Goal: Book appointment/travel/reservation

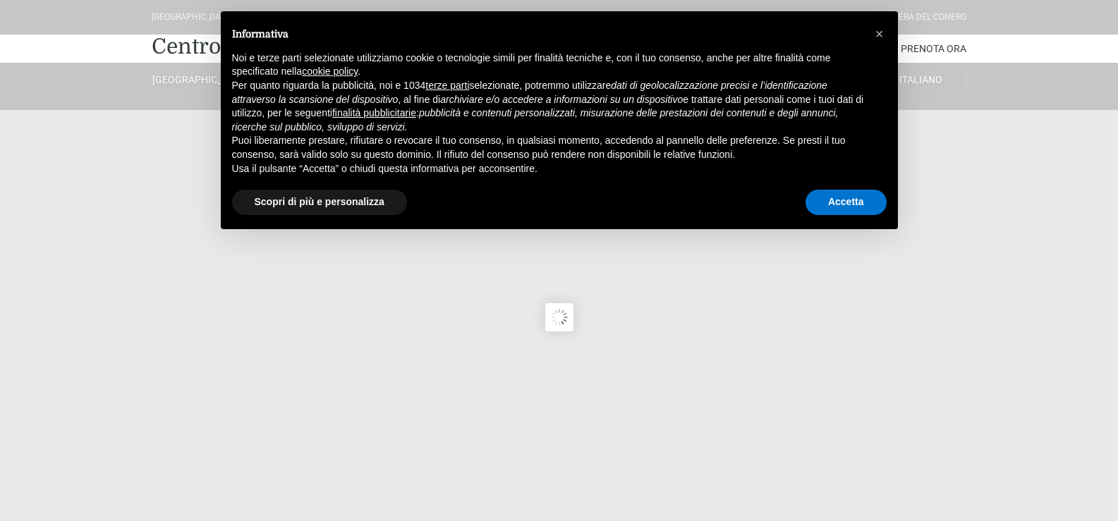
type input "[DATE]"
click at [843, 207] on button "Accetta" at bounding box center [845, 202] width 81 height 25
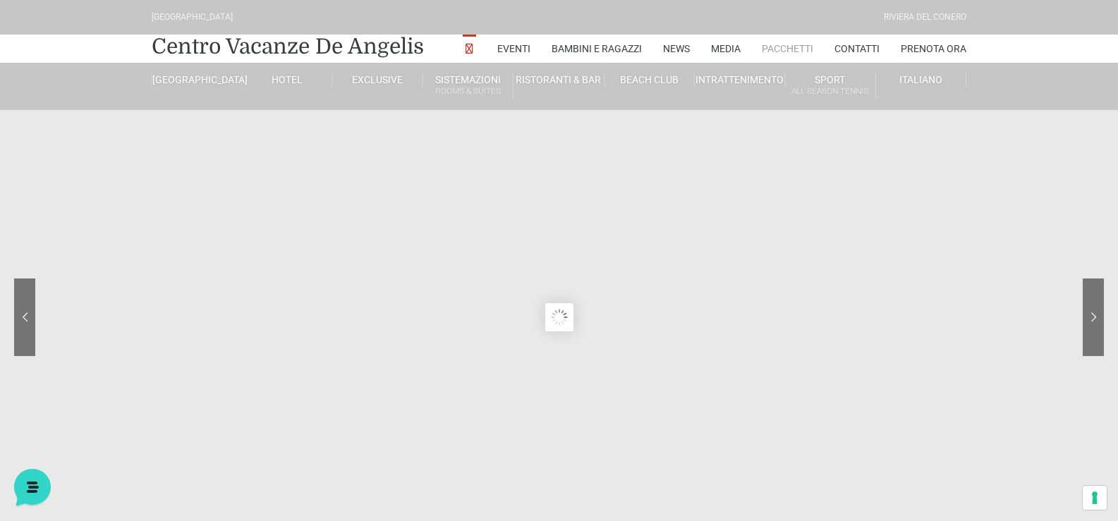
click at [789, 45] on link "Pacchetti" at bounding box center [786, 49] width 51 height 28
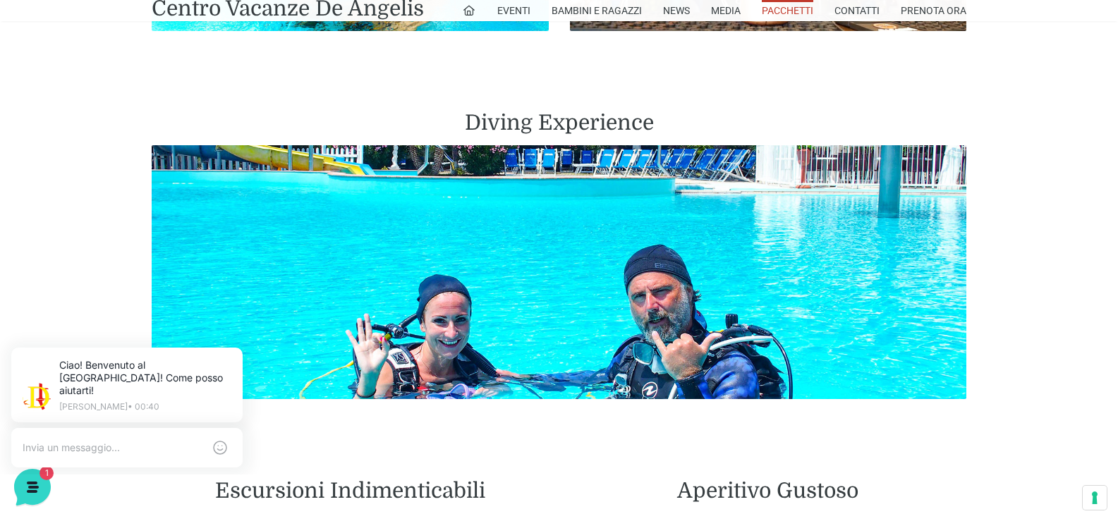
scroll to position [2609, 0]
